Goal: Task Accomplishment & Management: Use online tool/utility

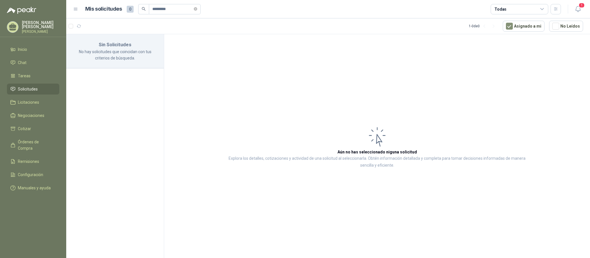
type input "*********"
click at [143, 9] on icon "search" at bounding box center [144, 9] width 4 height 4
click at [197, 9] on icon "close-circle" at bounding box center [195, 8] width 3 height 3
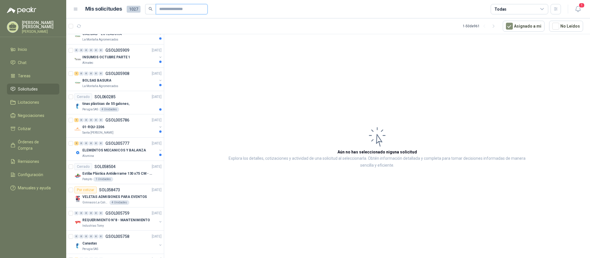
scroll to position [173, 0]
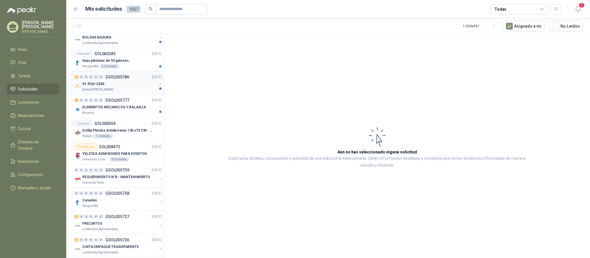
click at [128, 89] on div "Santa [PERSON_NAME]" at bounding box center [119, 89] width 75 height 5
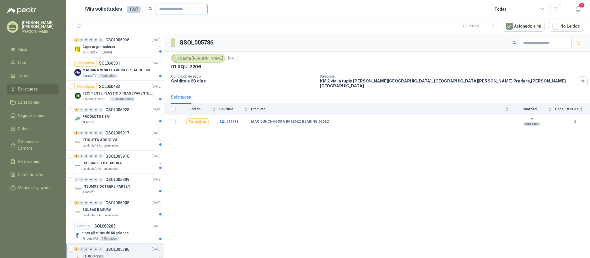
click at [164, 8] on input "text" at bounding box center [179, 9] width 40 height 10
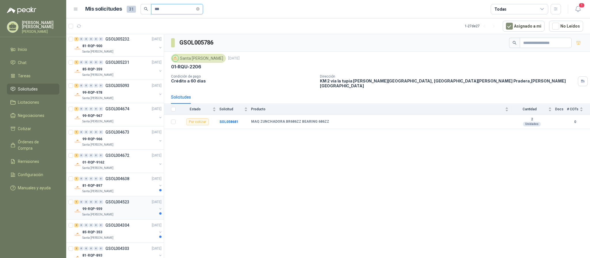
scroll to position [43, 0]
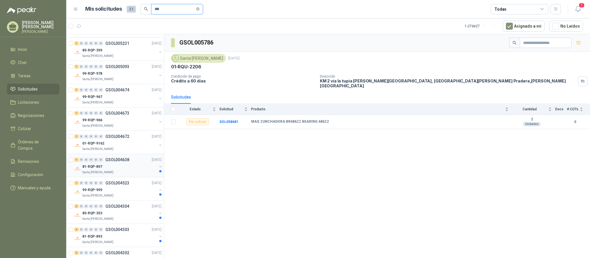
type input "***"
click at [120, 169] on div "81-RQP-897" at bounding box center [119, 166] width 75 height 7
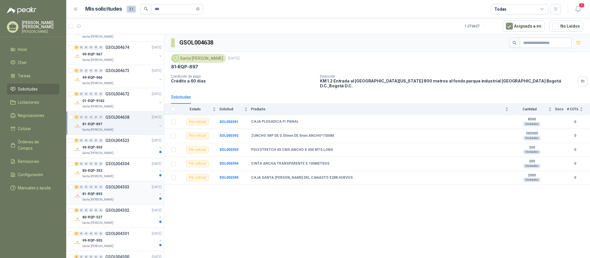
scroll to position [86, 0]
click at [119, 152] on div "Santa [PERSON_NAME]" at bounding box center [119, 153] width 75 height 5
click at [117, 151] on div "99-RQP-959 Santa [PERSON_NAME]" at bounding box center [119, 150] width 75 height 12
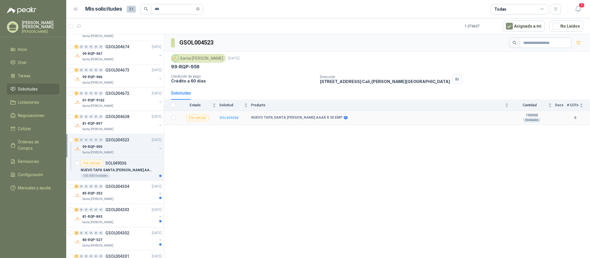
click at [225, 120] on b "SOL049036" at bounding box center [228, 118] width 19 height 4
click at [225, 119] on b "SOL049036" at bounding box center [228, 118] width 19 height 4
click at [228, 123] on td "SOL049036" at bounding box center [235, 118] width 32 height 14
click at [228, 120] on b "SOL049036" at bounding box center [228, 118] width 19 height 4
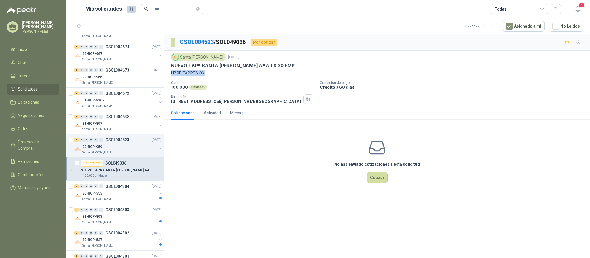
drag, startPoint x: 171, startPoint y: 75, endPoint x: 226, endPoint y: 79, distance: 54.8
click at [220, 76] on p "LIBRE EXPRESION" at bounding box center [377, 73] width 412 height 6
click at [226, 79] on div "Santa [PERSON_NAME] [DATE] NUEVO TAPA SANTA [PERSON_NAME] AAAR X 30 EMP LIBRE E…" at bounding box center [377, 78] width 412 height 51
drag, startPoint x: 174, startPoint y: 88, endPoint x: 213, endPoint y: 91, distance: 39.8
click at [213, 91] on div "Cantidad 100.000 Unidades Condición de pago Crédito a 60 [PERSON_NAME] Direcció…" at bounding box center [377, 92] width 412 height 23
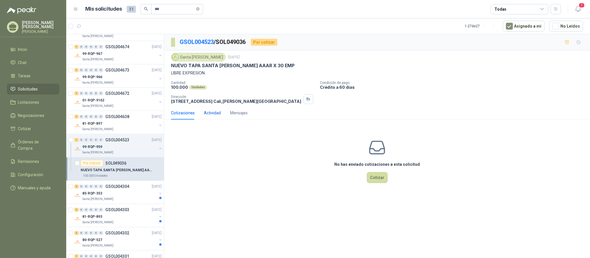
click at [212, 115] on div "Actividad" at bounding box center [212, 113] width 17 height 6
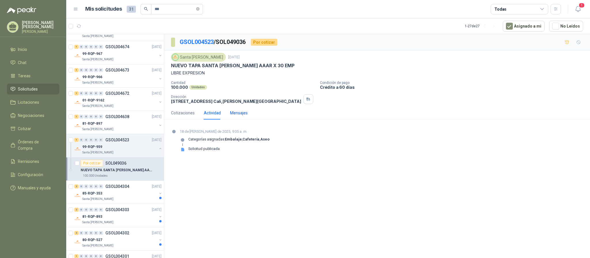
click at [237, 112] on div "Mensajes" at bounding box center [239, 113] width 18 height 6
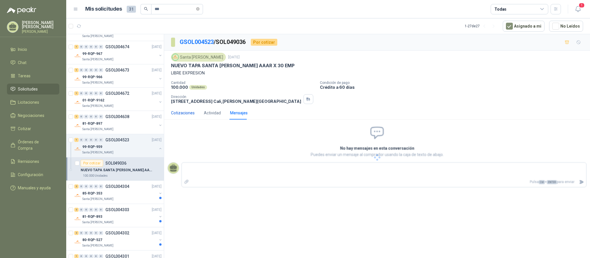
click at [181, 116] on div "Cotizaciones" at bounding box center [183, 113] width 24 height 6
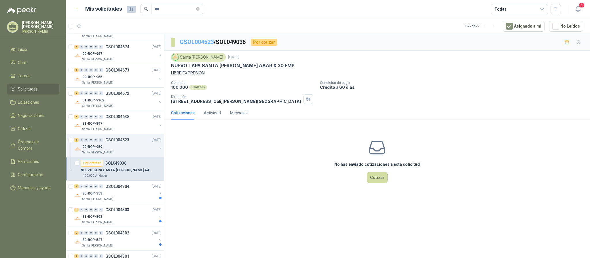
click at [188, 41] on link "GSOL004523" at bounding box center [197, 42] width 34 height 7
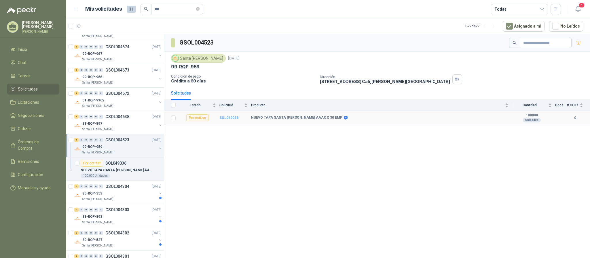
click at [230, 118] on b "SOL049036" at bounding box center [228, 118] width 19 height 4
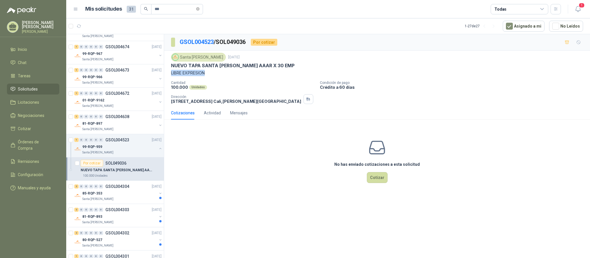
drag, startPoint x: 169, startPoint y: 72, endPoint x: 214, endPoint y: 74, distance: 45.0
click at [214, 74] on div "Santa [PERSON_NAME] [DATE] NUEVO TAPA SANTA [PERSON_NAME] AAAR X 30 EMP LIBRE E…" at bounding box center [377, 79] width 426 height 56
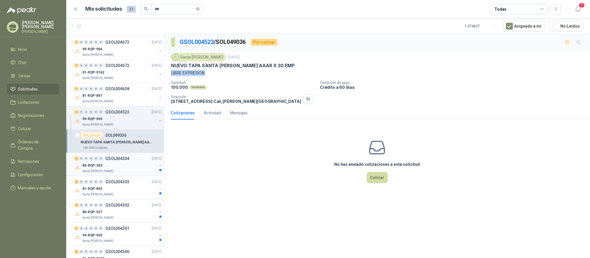
scroll to position [129, 0]
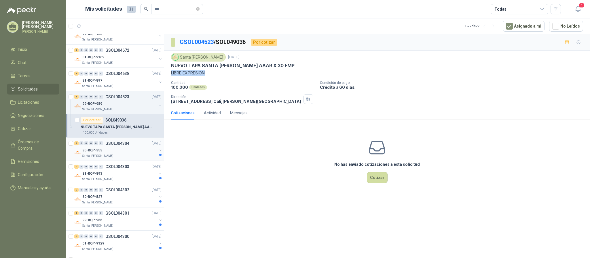
click at [103, 154] on div "85-RQP-353" at bounding box center [119, 150] width 75 height 7
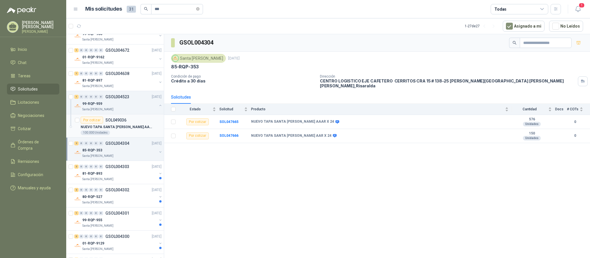
click at [95, 127] on p "NUEVO TAPA SANTA [PERSON_NAME] AAAR X 30 EMP" at bounding box center [117, 127] width 72 height 5
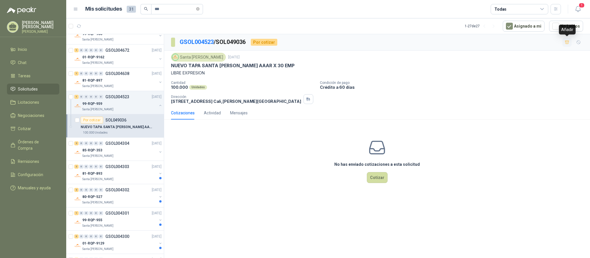
click at [570, 44] on button "button" at bounding box center [566, 42] width 9 height 9
click at [569, 44] on button "button" at bounding box center [566, 42] width 9 height 9
click at [211, 112] on div "Actividad" at bounding box center [212, 113] width 17 height 6
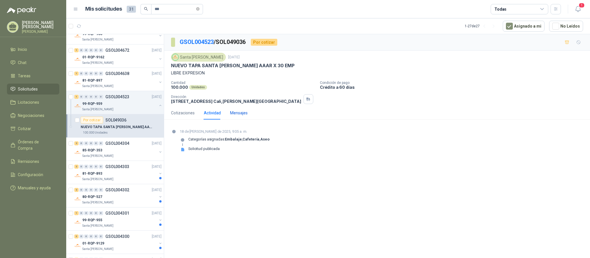
click at [236, 114] on div "Mensajes" at bounding box center [239, 113] width 18 height 6
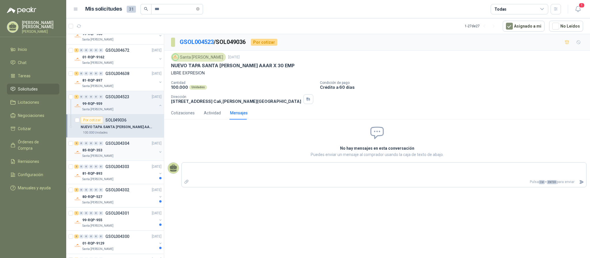
click at [102, 154] on div "85-RQP-353" at bounding box center [119, 150] width 75 height 7
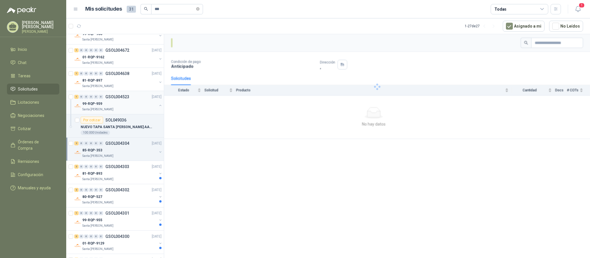
click at [88, 115] on div "1 0 0 0 0 0 GSOL004523 [DATE] 99-RQP-959 Santa [PERSON_NAME]" at bounding box center [115, 102] width 98 height 23
click at [115, 129] on p "NUEVO TAPA SANTA [PERSON_NAME] AAAR X 30 EMP" at bounding box center [117, 127] width 72 height 5
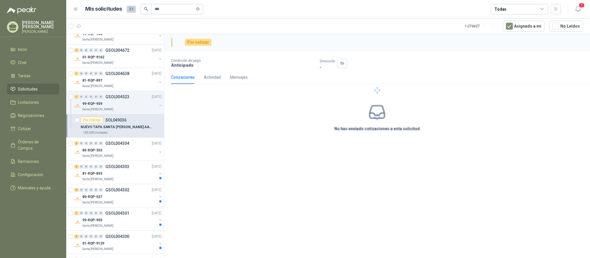
click at [108, 128] on p "NUEVO TAPA SANTA [PERSON_NAME] AAAR X 30 EMP" at bounding box center [117, 127] width 72 height 5
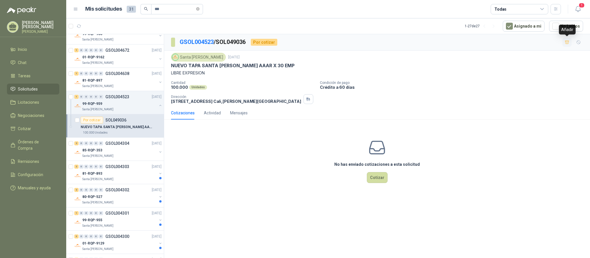
click at [569, 44] on icon "button" at bounding box center [566, 42] width 5 height 5
click at [116, 146] on p "GSOL004304" at bounding box center [117, 144] width 24 height 4
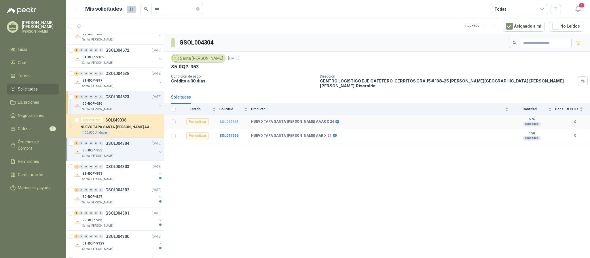
click at [228, 120] on b "SOL047665" at bounding box center [228, 122] width 19 height 4
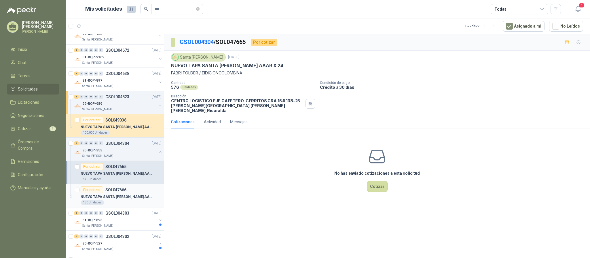
click at [112, 199] on p "NUEVO TAPA SANTA [PERSON_NAME] AAR X 24" at bounding box center [117, 197] width 72 height 5
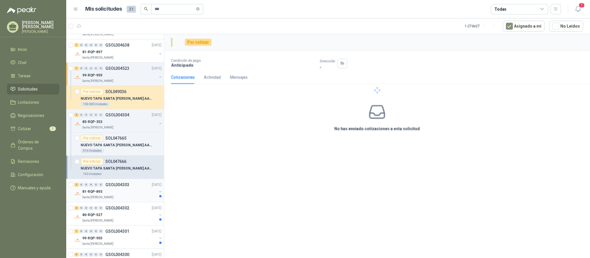
scroll to position [173, 0]
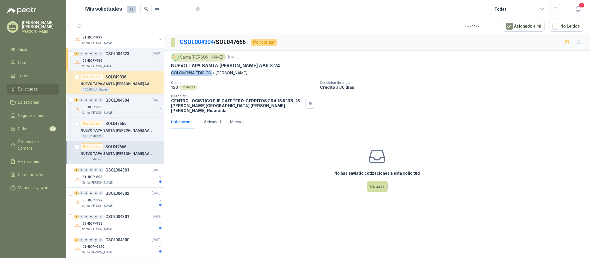
drag, startPoint x: 213, startPoint y: 74, endPoint x: 171, endPoint y: 70, distance: 42.2
click at [171, 70] on div "Santa [PERSON_NAME] [DATE] NUEVO TAPA SANTA [PERSON_NAME] AAR X 24 COLOMBINA ED…" at bounding box center [377, 64] width 412 height 23
copy p "COLOMBINA EDICION"
click at [116, 157] on p "NUEVO TAPA SANTA [PERSON_NAME] AAR X 24" at bounding box center [117, 153] width 72 height 5
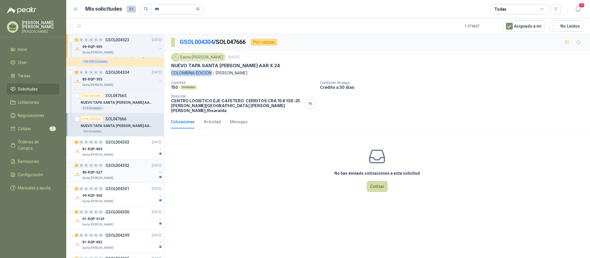
scroll to position [216, 0]
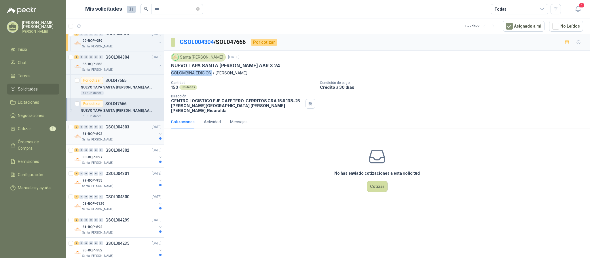
click at [103, 136] on div "81-RQP-893" at bounding box center [119, 134] width 75 height 7
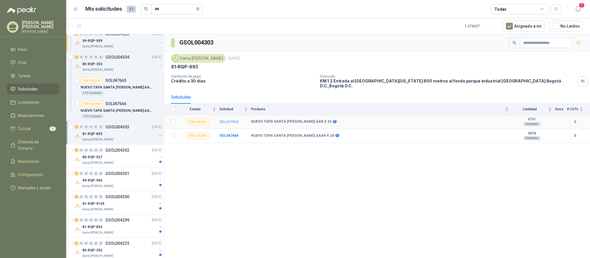
click at [233, 121] on b "SOL047663" at bounding box center [228, 122] width 19 height 4
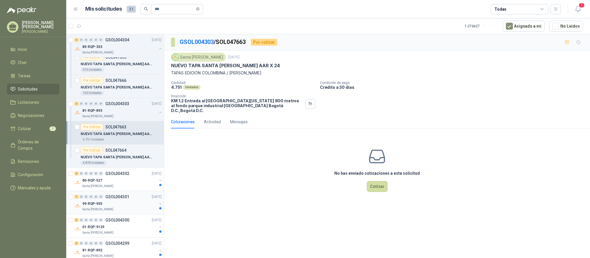
scroll to position [259, 0]
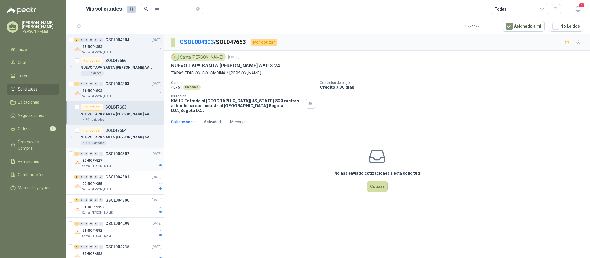
click at [97, 167] on p "Santa [PERSON_NAME]" at bounding box center [97, 166] width 31 height 5
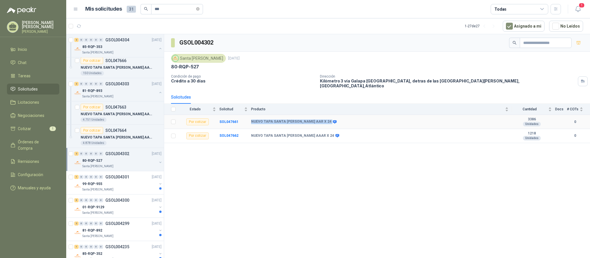
drag, startPoint x: 248, startPoint y: 121, endPoint x: 313, endPoint y: 123, distance: 65.1
click at [313, 123] on tr "Por cotizar SOL047661 NUEVO TAPA SANTA [PERSON_NAME] AAR X 24 3386 Unidades 0" at bounding box center [377, 122] width 426 height 14
click at [104, 186] on div "99-RQP-955" at bounding box center [119, 184] width 75 height 7
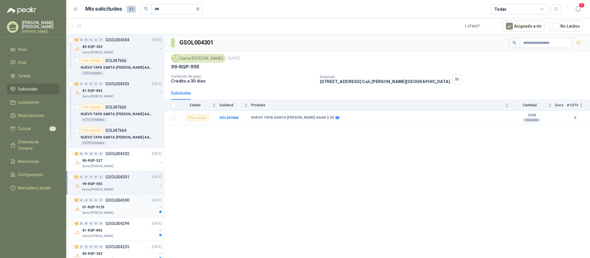
scroll to position [302, 0]
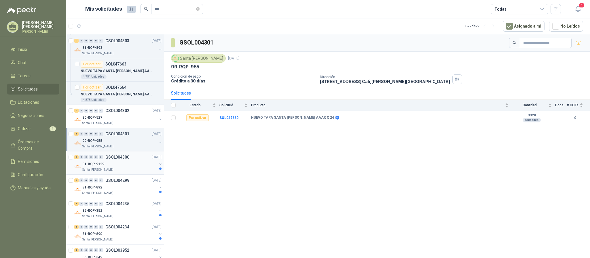
click at [101, 172] on p "Santa [PERSON_NAME]" at bounding box center [97, 170] width 31 height 5
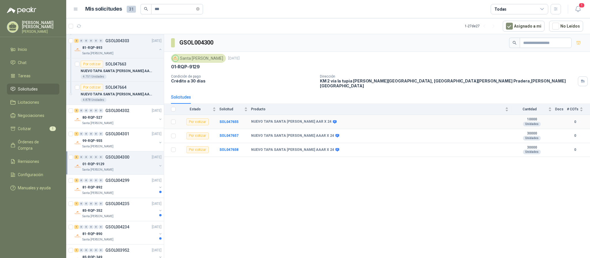
click at [530, 117] on b "10000" at bounding box center [532, 119] width 40 height 5
click at [530, 133] on b "30000" at bounding box center [532, 134] width 40 height 5
click at [530, 146] on b "30000" at bounding box center [532, 148] width 40 height 5
click at [236, 120] on b "SOL047655" at bounding box center [228, 122] width 19 height 4
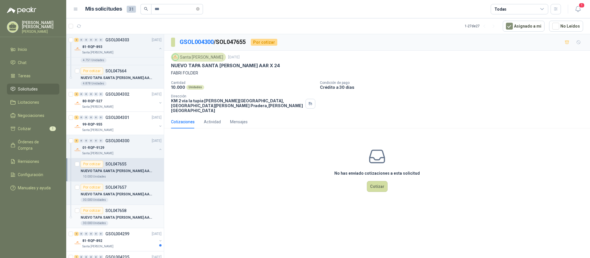
scroll to position [345, 0]
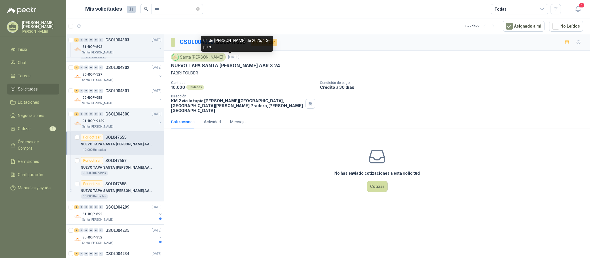
drag, startPoint x: 222, startPoint y: 56, endPoint x: 290, endPoint y: 80, distance: 72.3
click at [258, 62] on div "Santa [PERSON_NAME] [DATE]" at bounding box center [377, 57] width 412 height 9
click at [249, 184] on div "No has enviado cotizaciones a esta solicitud Cotizar" at bounding box center [377, 169] width 426 height 73
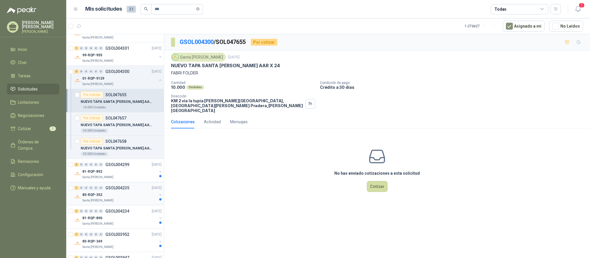
scroll to position [388, 0]
click at [85, 174] on p "81-RQP-892" at bounding box center [92, 171] width 20 height 5
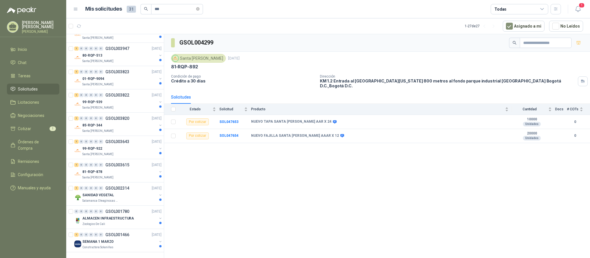
scroll to position [602, 0]
click at [92, 126] on p "85-RQP-344" at bounding box center [92, 125] width 20 height 5
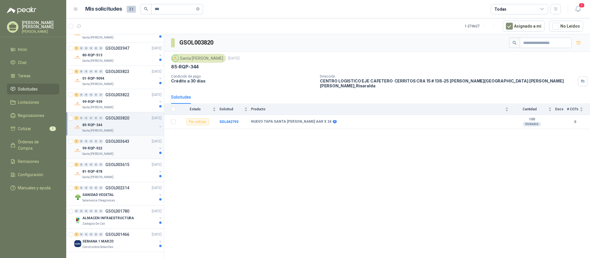
click at [91, 152] on p "Santa [PERSON_NAME]" at bounding box center [97, 154] width 31 height 5
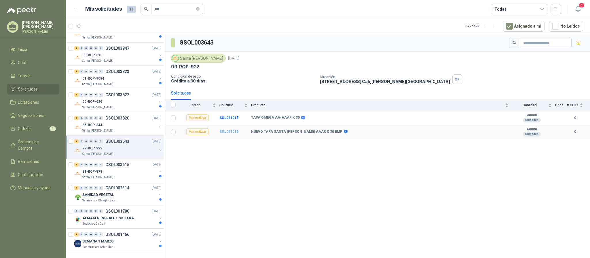
click at [223, 134] on b "SOL041016" at bounding box center [228, 132] width 19 height 4
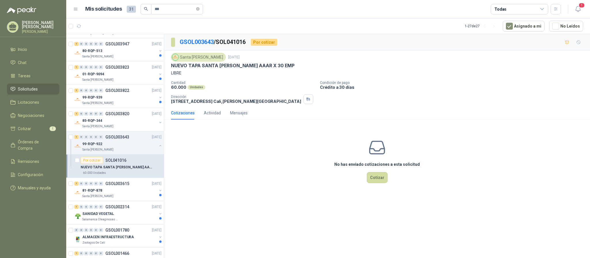
click at [387, 184] on div "No has enviado cotizaciones a esta solicitud Cotizar" at bounding box center [377, 160] width 426 height 73
click at [383, 182] on button "Cotizar" at bounding box center [377, 177] width 21 height 11
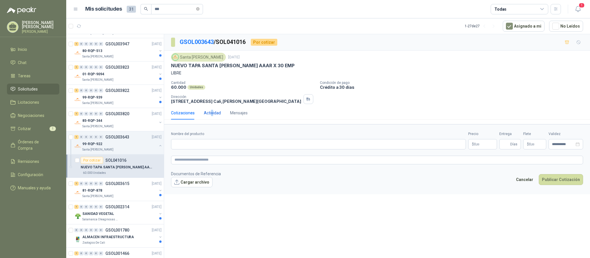
click at [212, 114] on div "Actividad" at bounding box center [212, 113] width 17 height 6
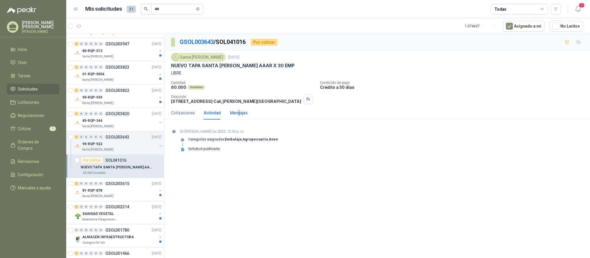
click at [238, 114] on div "Mensajes" at bounding box center [239, 113] width 18 height 6
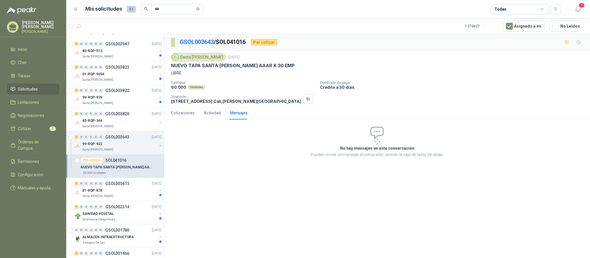
click at [220, 116] on div "Cotizaciones Actividad Mensajes" at bounding box center [209, 112] width 77 height 13
click at [214, 116] on div "Actividad" at bounding box center [212, 113] width 17 height 6
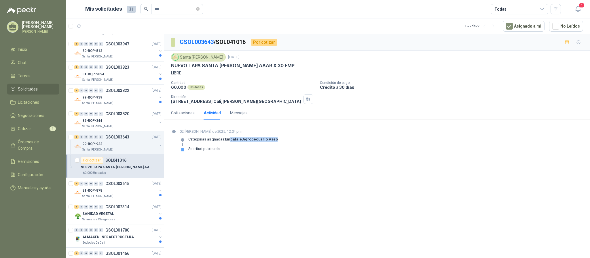
drag, startPoint x: 231, startPoint y: 140, endPoint x: 290, endPoint y: 144, distance: 59.1
click at [290, 144] on div "02 [PERSON_NAME] de 2025, 12:04 p. m. Categorías asignadas: [GEOGRAPHIC_DATA] ,…" at bounding box center [377, 143] width 412 height 28
click at [184, 116] on div "Cotizaciones" at bounding box center [183, 113] width 24 height 6
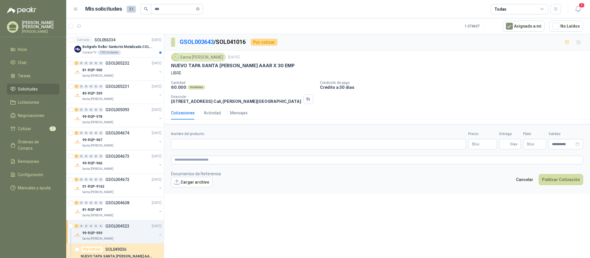
click at [29, 87] on span "Solicitudes" at bounding box center [28, 89] width 20 height 6
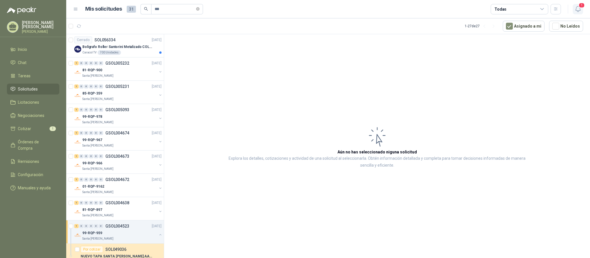
click at [581, 9] on button "1" at bounding box center [577, 9] width 10 height 10
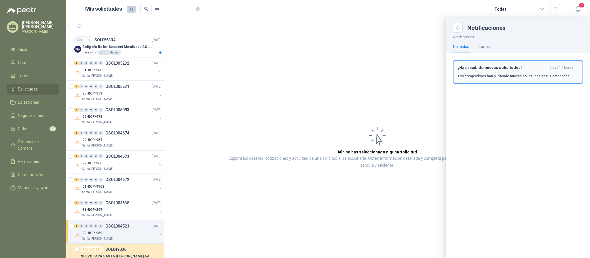
click at [496, 75] on p "Los compradores han publicado nuevas solicitudes en tus categorías." at bounding box center [514, 76] width 112 height 5
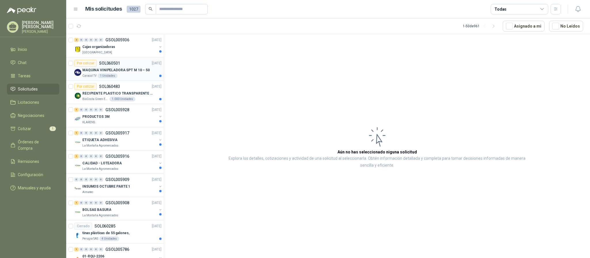
click at [139, 72] on p "MAQUINA VINIPELADORA SPT M 10 – 50" at bounding box center [115, 70] width 67 height 5
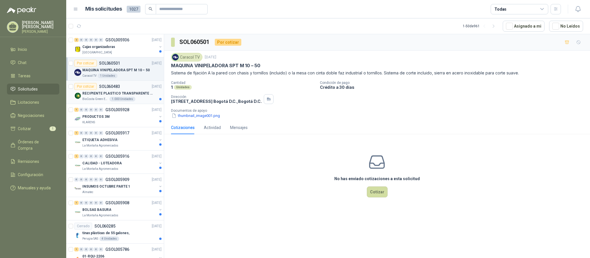
click at [130, 94] on p "RECIPIENTE PLASTICO TRANSPARENTE 500 ML" at bounding box center [118, 93] width 72 height 5
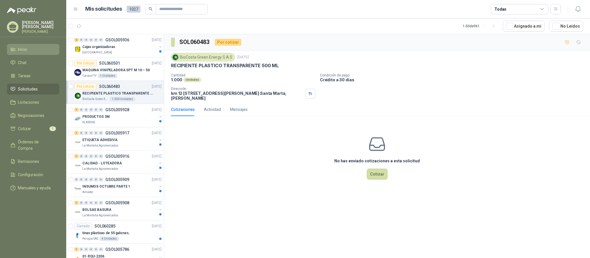
click at [28, 54] on link "Inicio" at bounding box center [33, 49] width 52 height 11
